Goal: Transaction & Acquisition: Download file/media

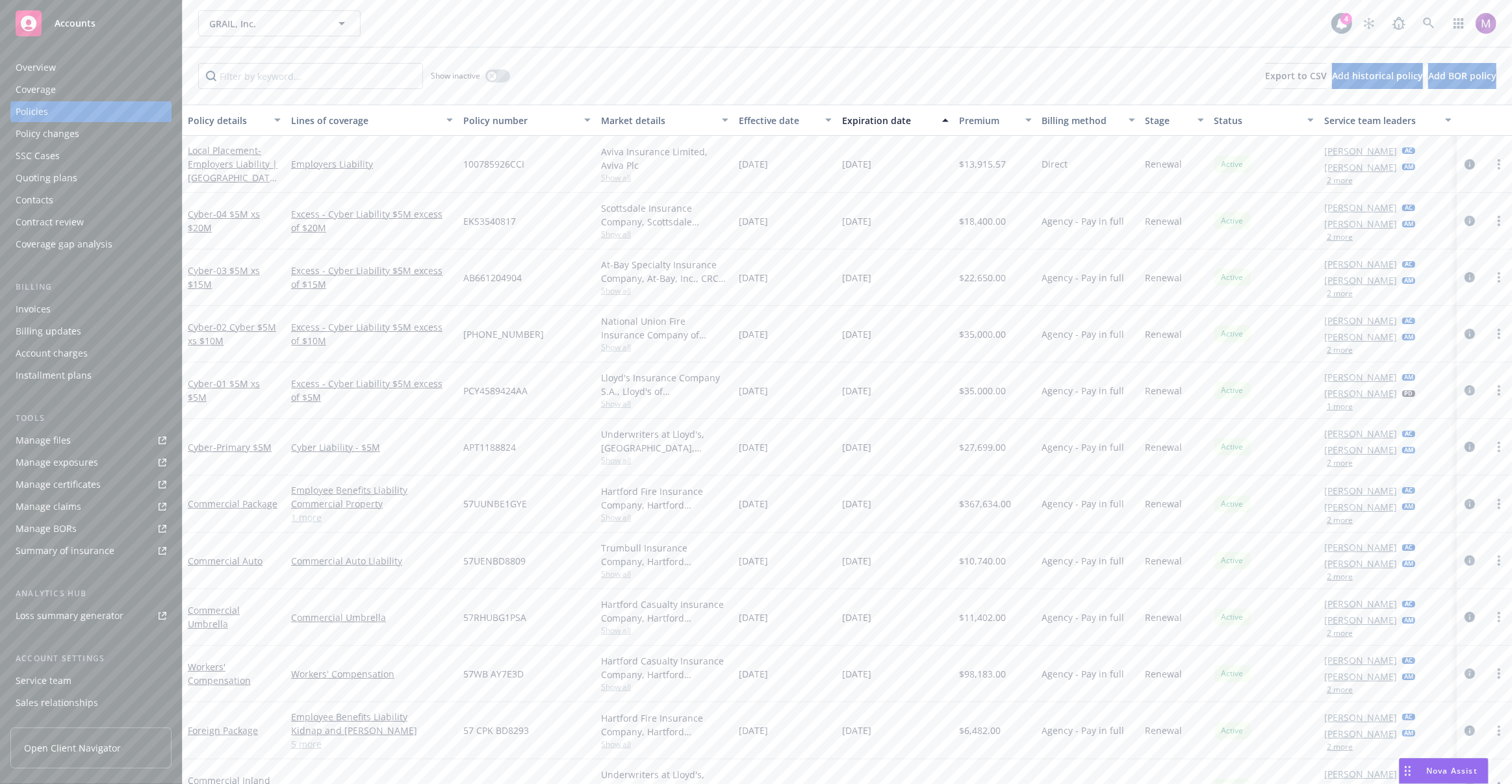
click at [611, 295] on span "Show all" at bounding box center [665, 290] width 127 height 11
click at [625, 228] on div "Scottsdale Insurance Company, Scottsdale Insurance Company (Nationwide), CRC Gr…" at bounding box center [665, 215] width 127 height 27
click at [621, 228] on span "Show all" at bounding box center [665, 234] width 127 height 11
click at [629, 219] on div "Scottsdale Insurance Company, Scottsdale Insurance Company (Nationwide), CRC Gr…" at bounding box center [665, 215] width 127 height 27
click at [609, 455] on span "Show all" at bounding box center [665, 460] width 127 height 11
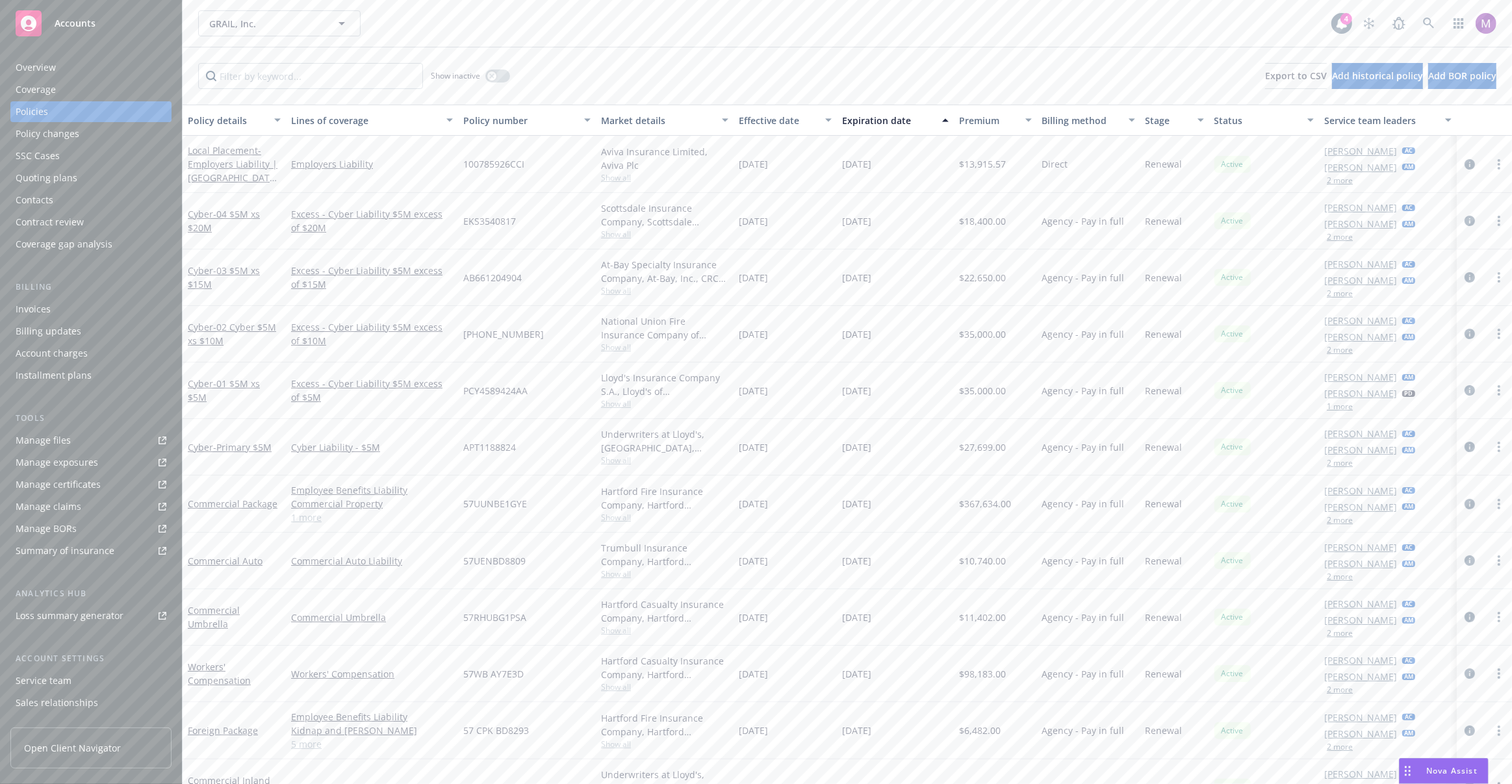
click at [509, 448] on span "APT1188824" at bounding box center [489, 448] width 52 height 14
click at [247, 381] on span "- 01 $5M xs $5M" at bounding box center [223, 390] width 72 height 26
click at [617, 400] on span "Show all" at bounding box center [665, 404] width 127 height 11
click at [408, 214] on link "Excess - Cyber Liability $5M excess of $20M" at bounding box center [372, 220] width 162 height 27
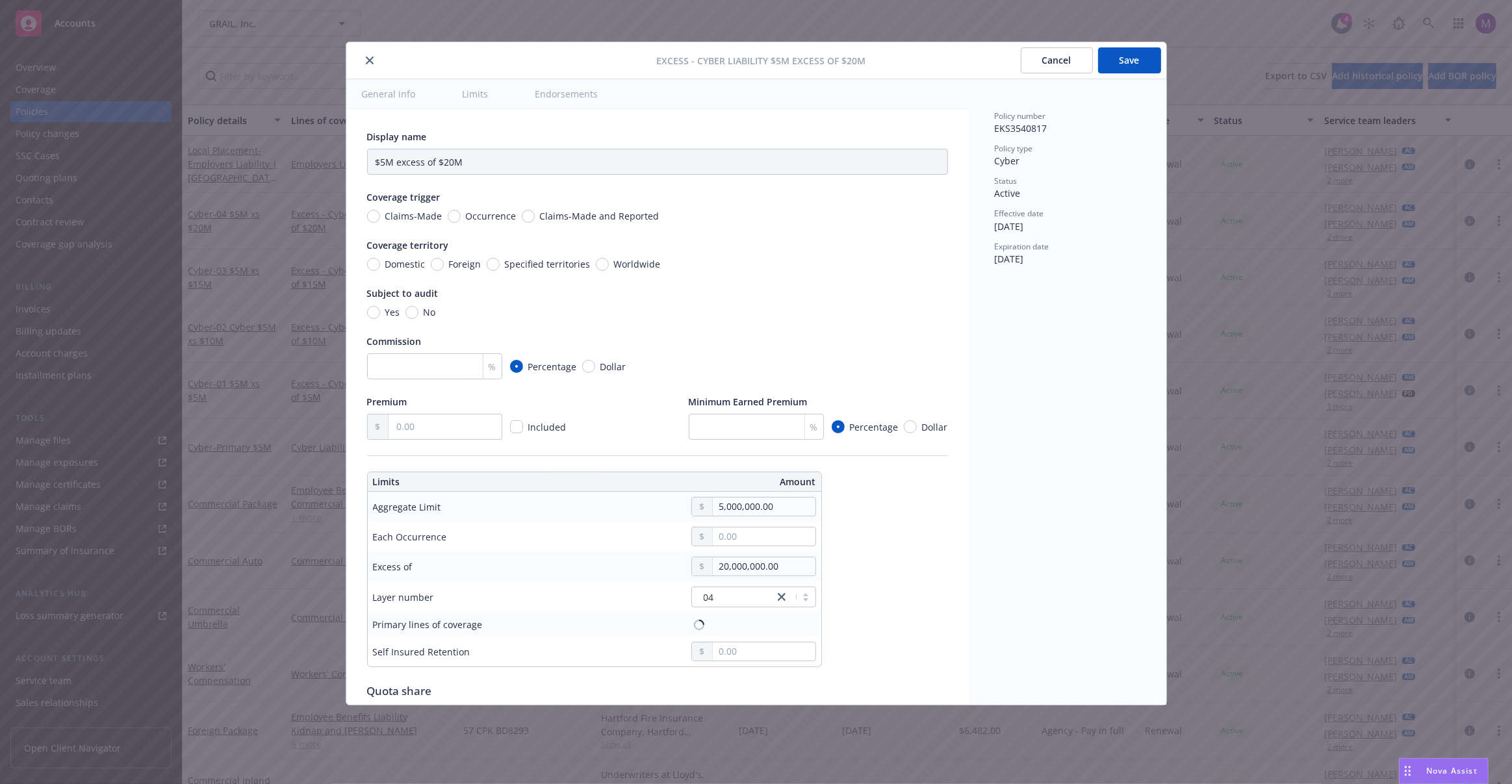
type input "Cyber Liability $5M excess of $20M"
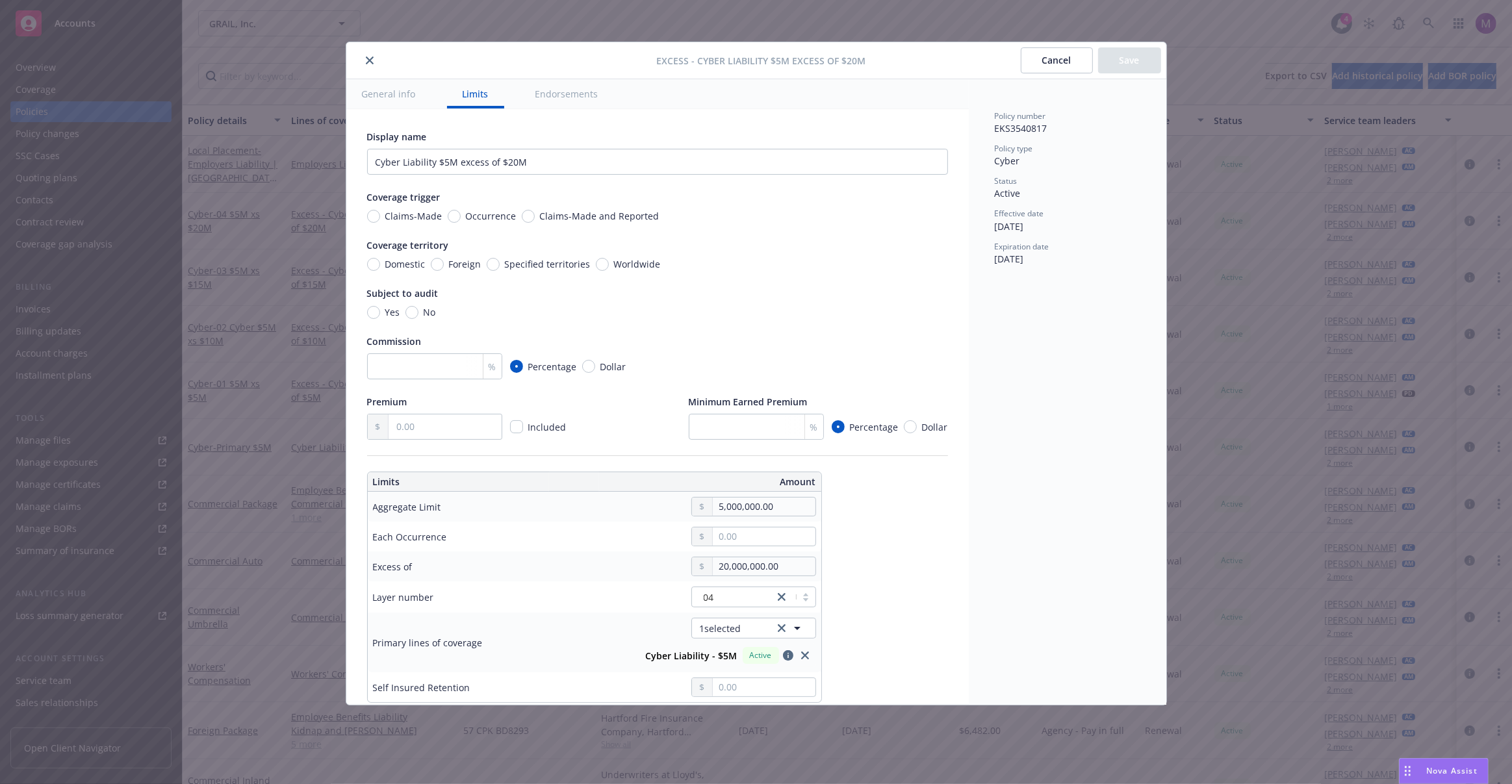
click at [369, 65] on button "close" at bounding box center [370, 60] width 15 height 15
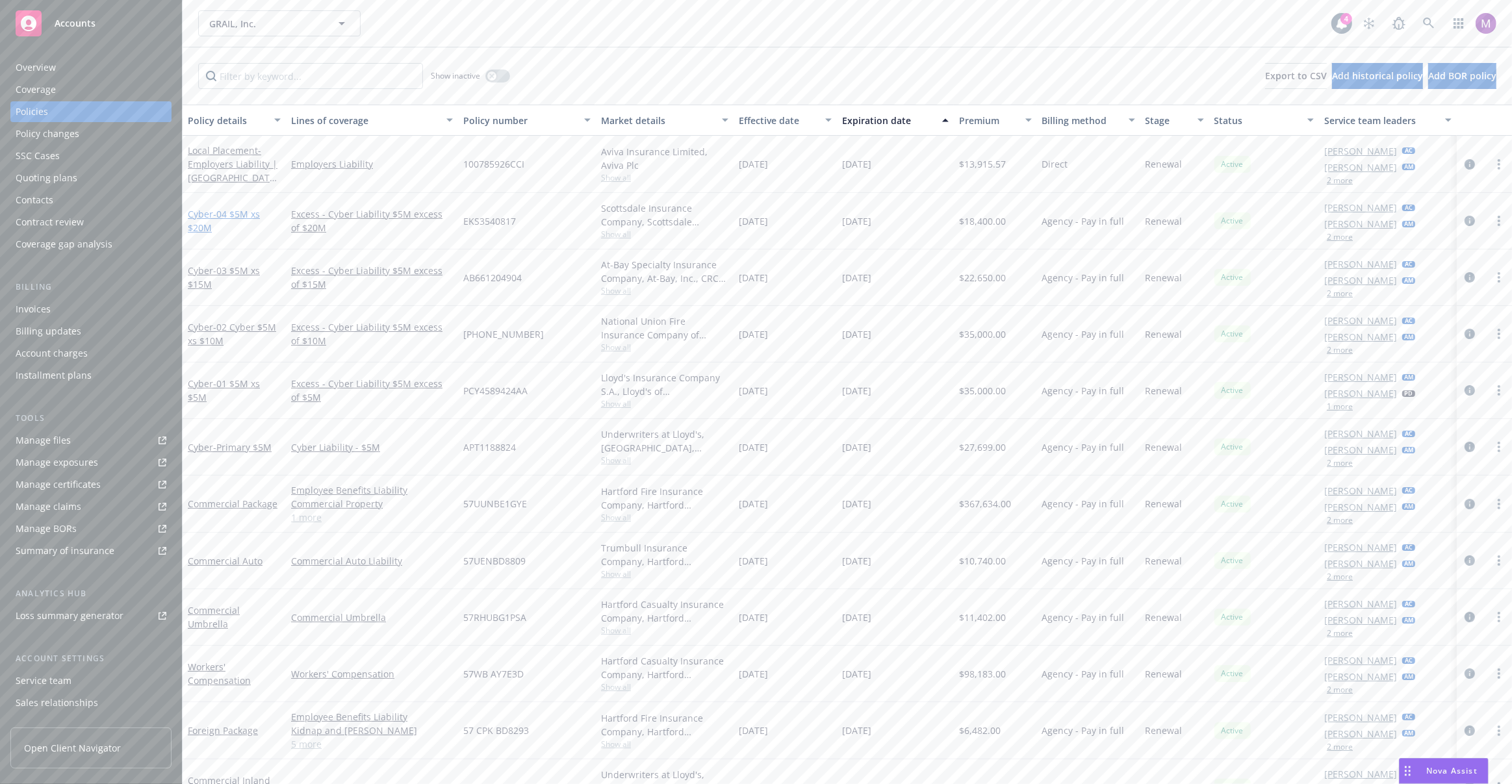
click at [226, 215] on span "- 04 $5M xs $20M" at bounding box center [223, 221] width 72 height 26
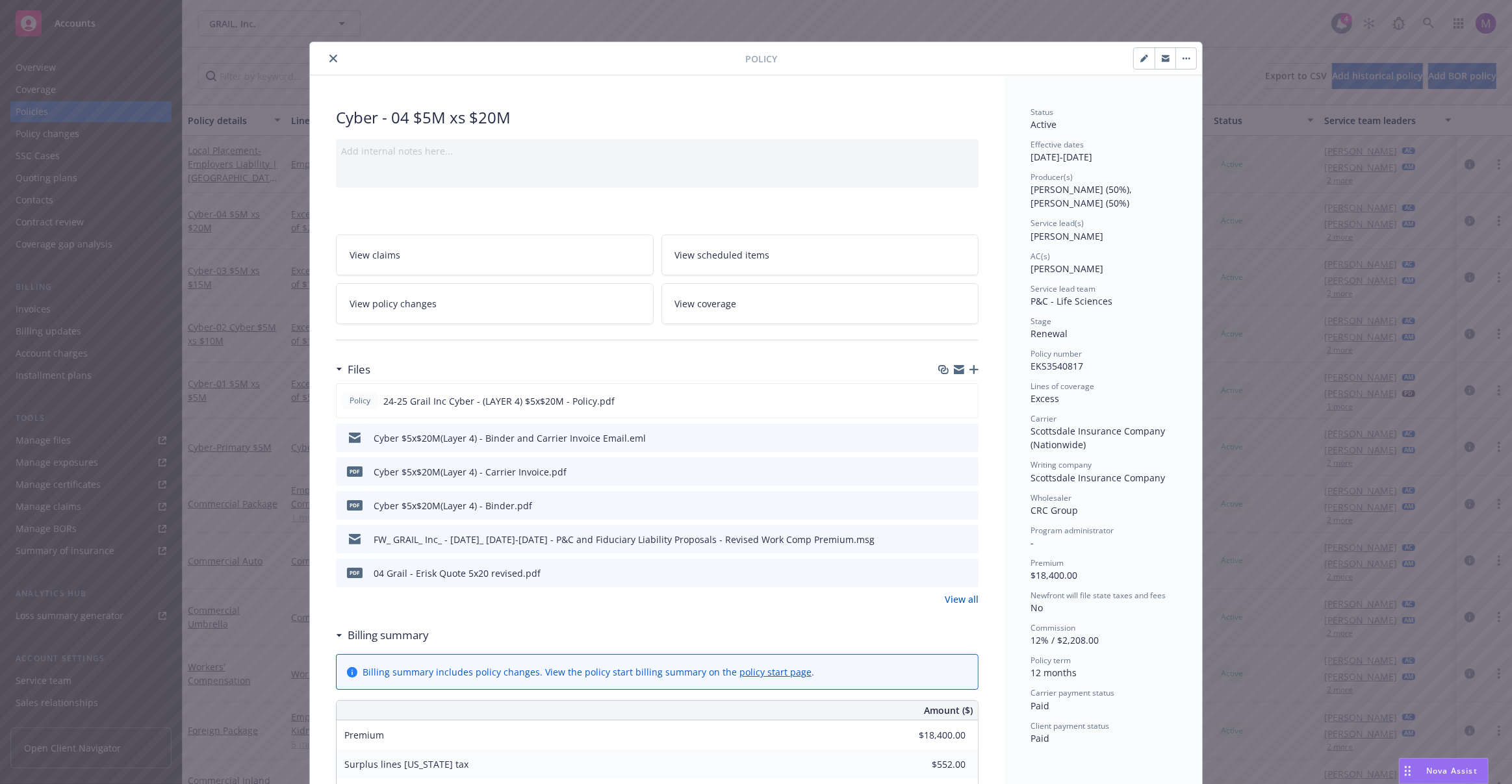
click at [330, 56] on icon "close" at bounding box center [333, 59] width 8 height 8
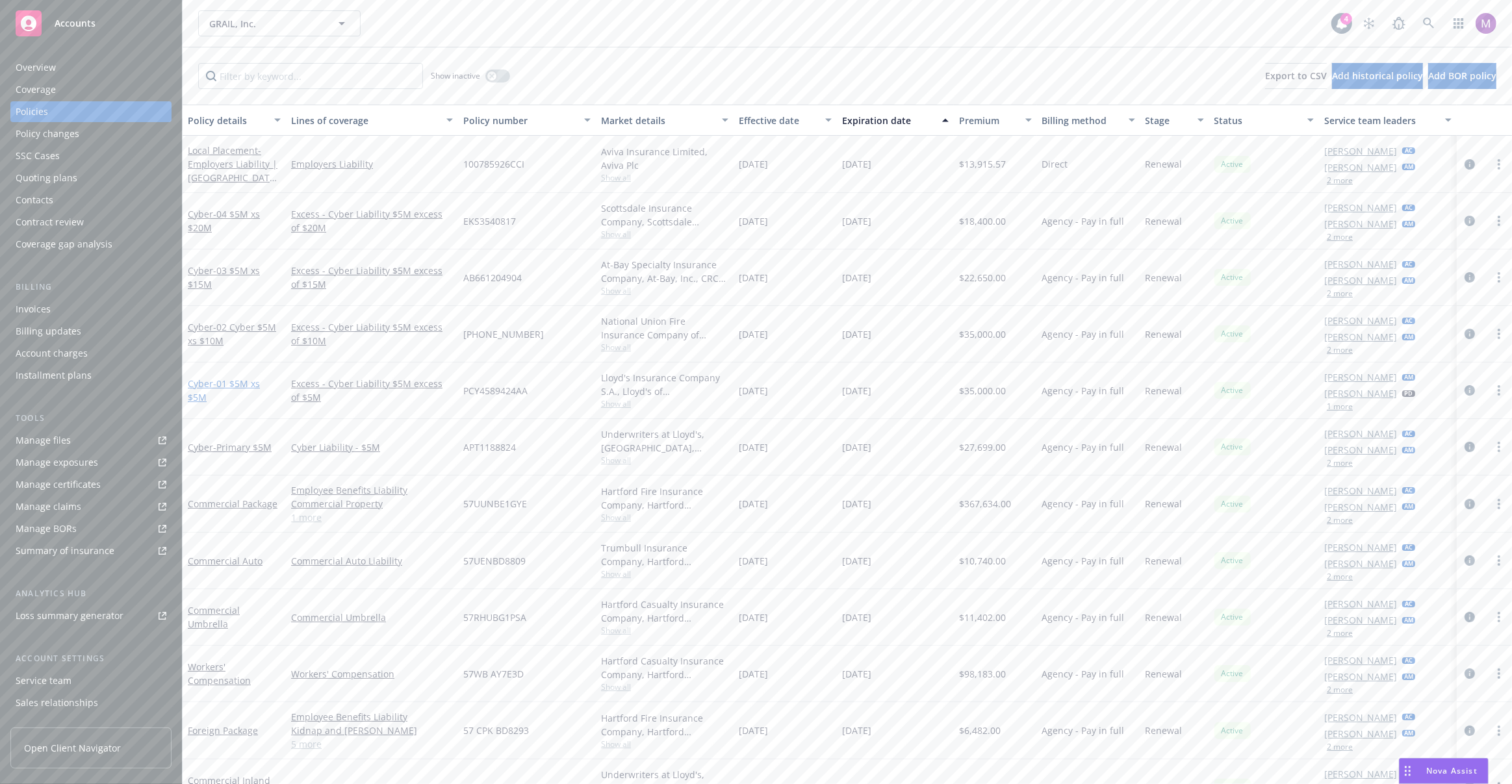
click at [232, 387] on span "- 01 $5M xs $5M" at bounding box center [223, 390] width 72 height 26
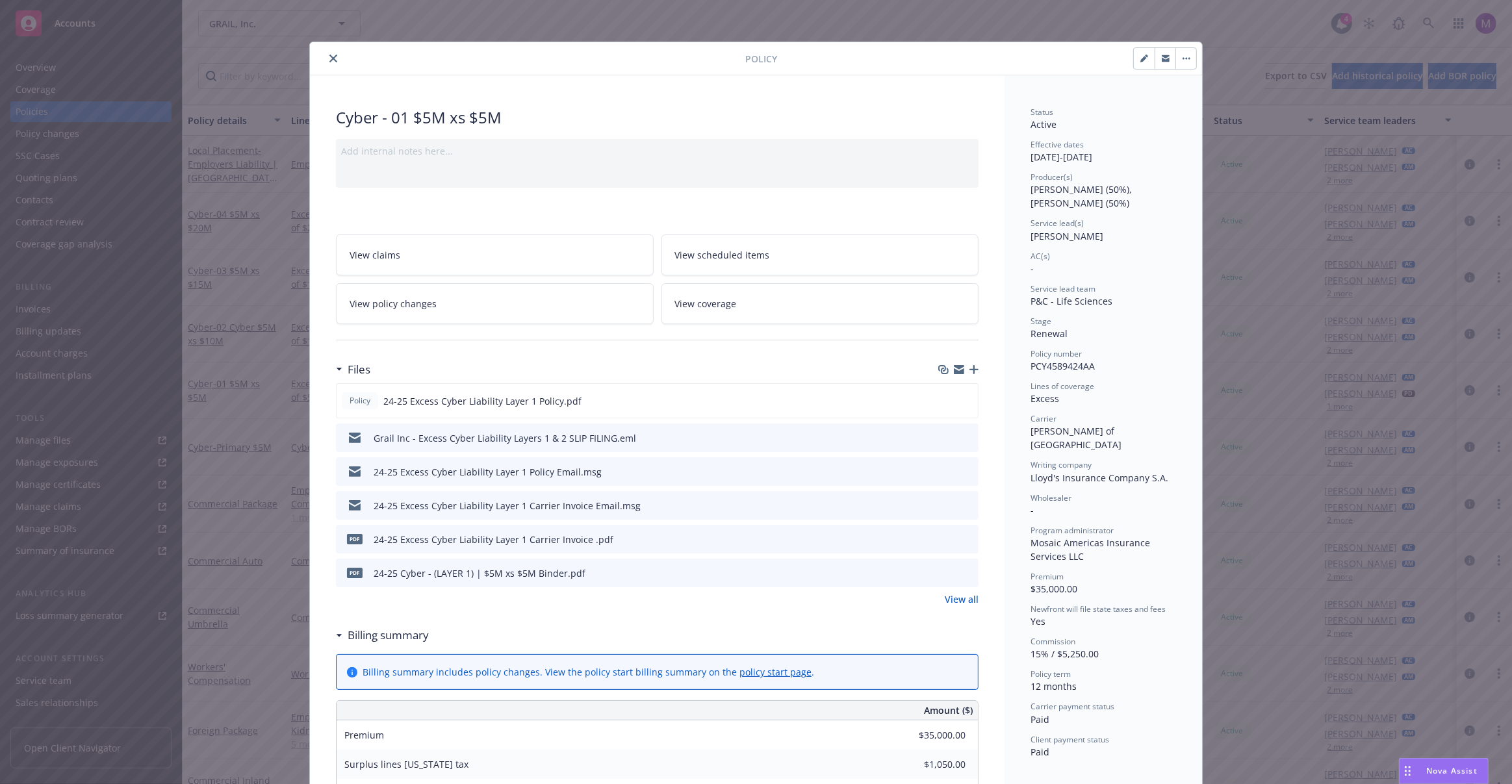
click at [1249, 29] on div "Policy Cyber - 01 $5M xs $5M Add internal notes here... View claims View schedu…" at bounding box center [756, 392] width 1512 height 784
click at [330, 62] on icon "close" at bounding box center [333, 59] width 8 height 8
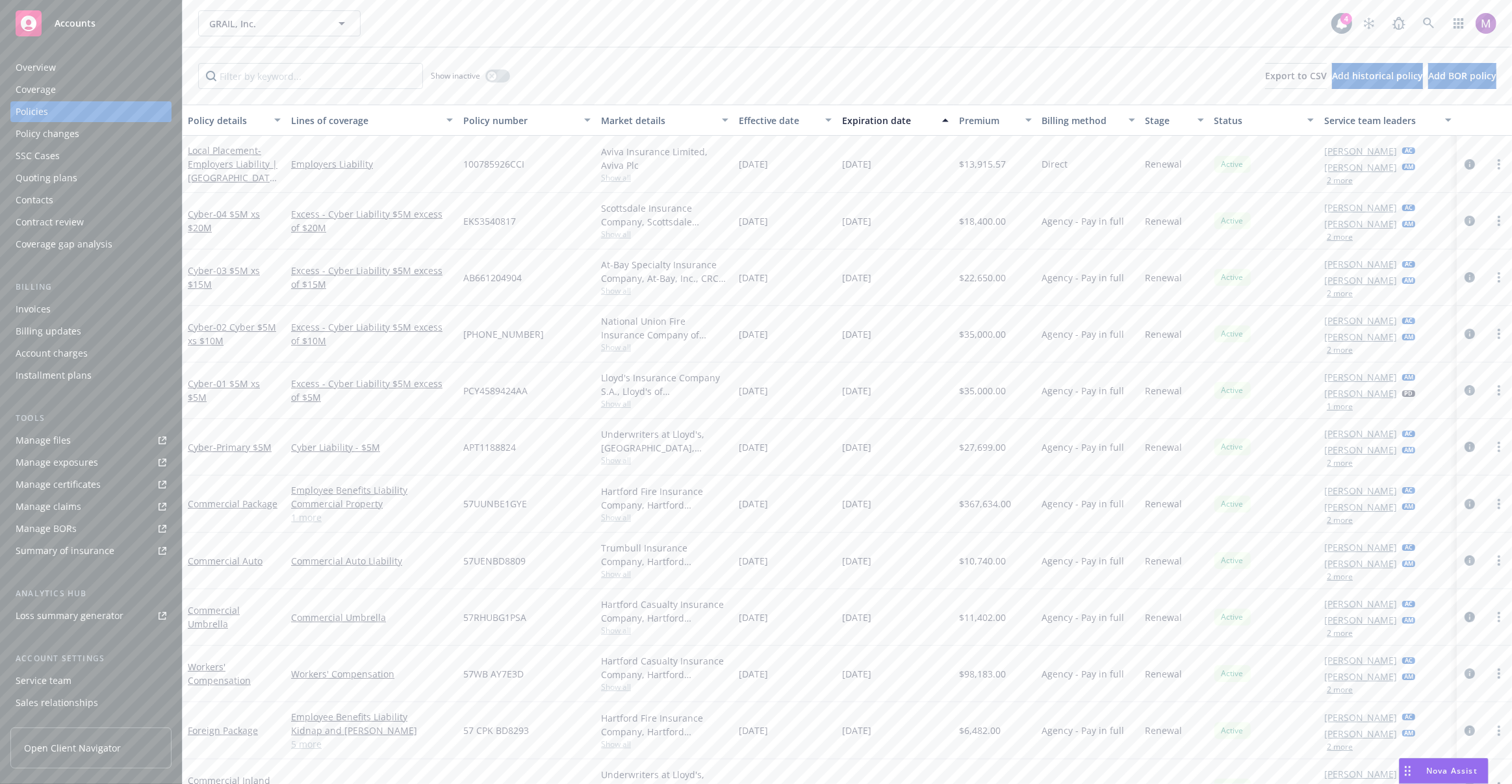
click at [617, 343] on span "Show all" at bounding box center [665, 347] width 127 height 11
click at [857, 69] on div "Show inactive Export to CSV Add historical policy Add BOR policy" at bounding box center [847, 76] width 1329 height 57
click at [242, 444] on span "- Primary $5M" at bounding box center [242, 447] width 59 height 12
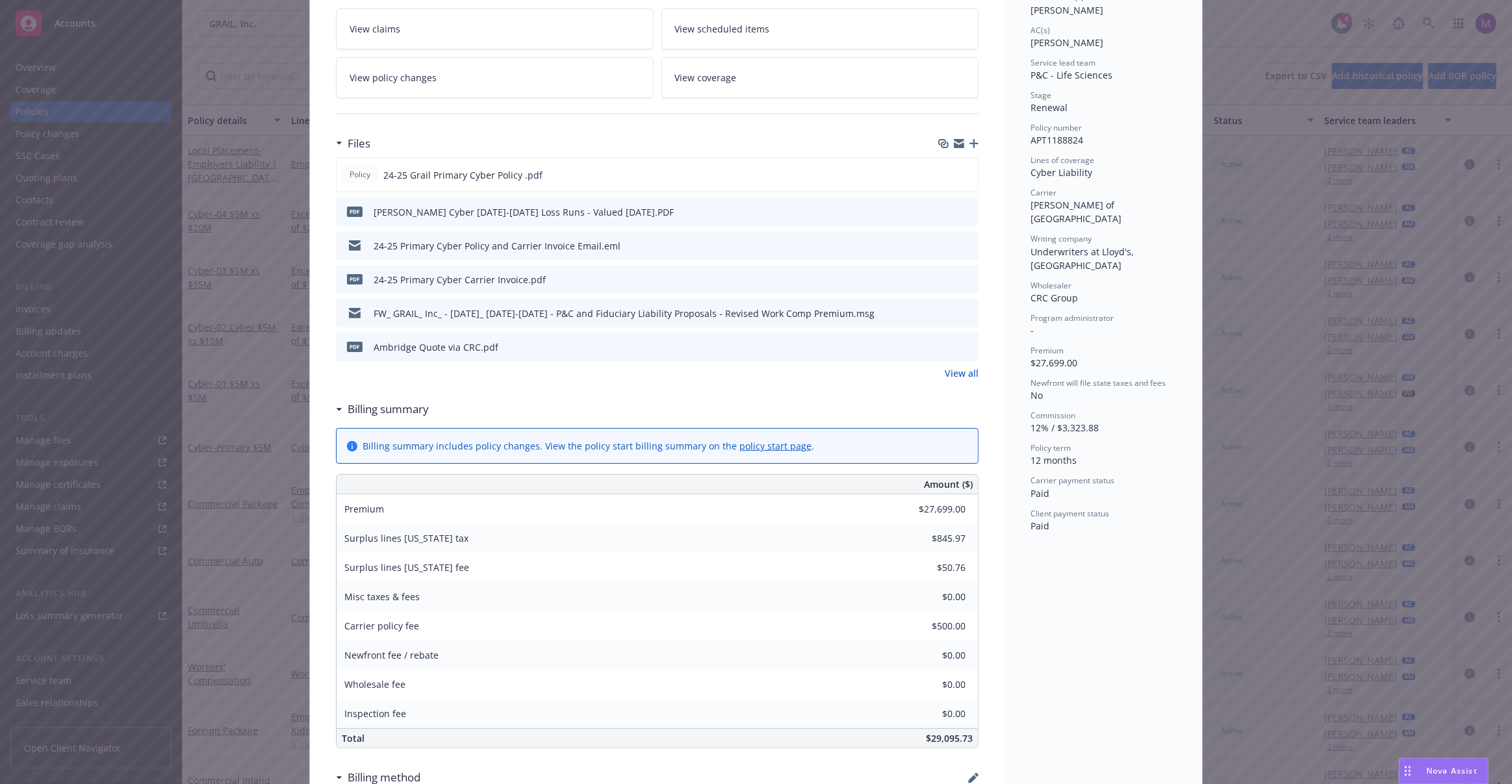
scroll to position [57, 0]
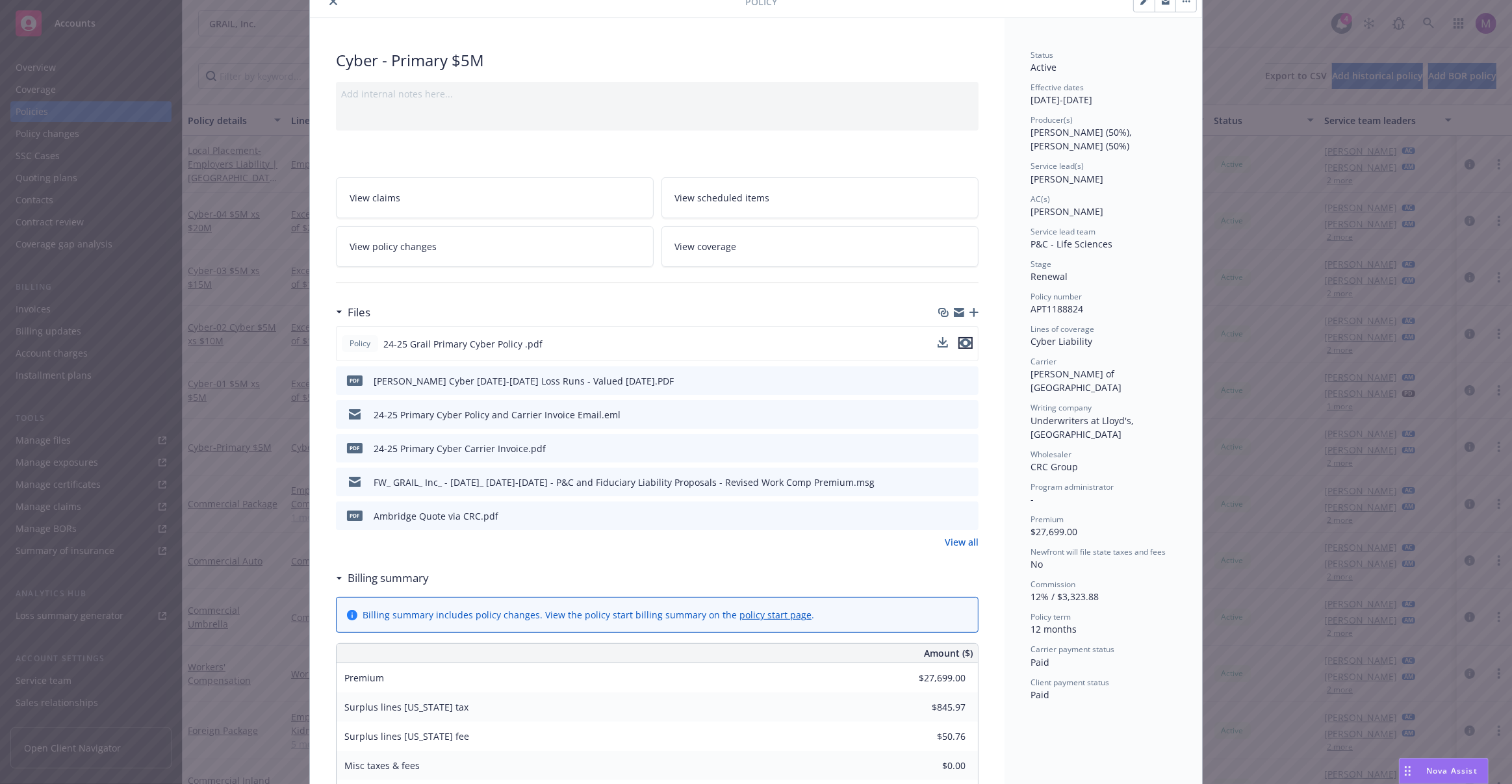
click at [962, 340] on icon "preview file" at bounding box center [965, 343] width 12 height 9
click at [940, 343] on icon "download file" at bounding box center [943, 343] width 10 height 10
